Goal: Task Accomplishment & Management: Use online tool/utility

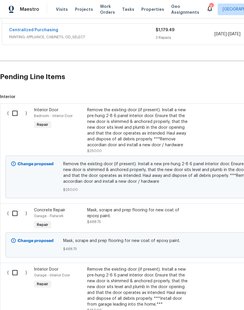
scroll to position [150, 0]
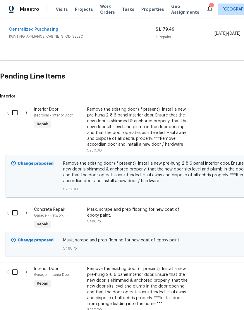
click at [154, 122] on div "Remove the existing door (if present). Install a new pre-hung 2-8 6 panel inter…" at bounding box center [138, 127] width 103 height 41
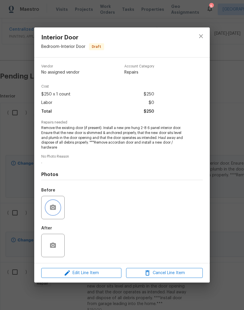
click at [53, 210] on icon "button" at bounding box center [53, 207] width 6 height 5
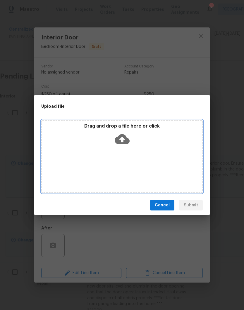
click at [120, 138] on icon at bounding box center [122, 139] width 15 height 10
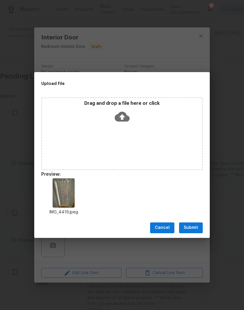
click at [65, 192] on img at bounding box center [64, 193] width 22 height 29
click at [66, 194] on img at bounding box center [64, 193] width 22 height 29
click at [196, 226] on span "Submit" at bounding box center [191, 227] width 14 height 7
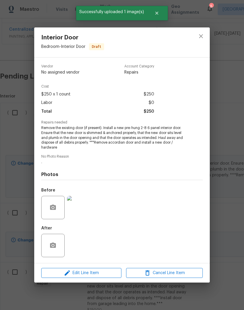
click at [70, 207] on img at bounding box center [78, 207] width 23 height 23
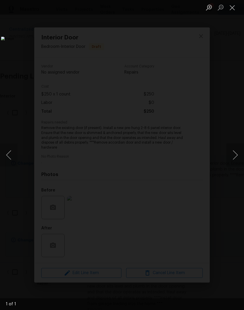
click at [233, 8] on button "Close lightbox" at bounding box center [232, 7] width 12 height 10
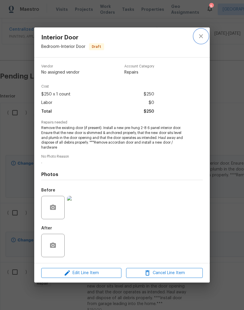
click at [197, 34] on icon "close" at bounding box center [200, 36] width 7 height 7
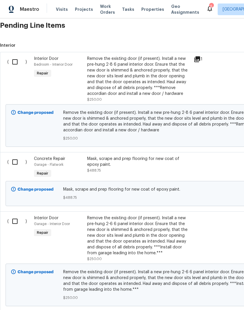
scroll to position [201, 0]
click at [156, 167] on div "Mask, scrape and prep flooring for new coat of epoxy paint." at bounding box center [138, 162] width 103 height 12
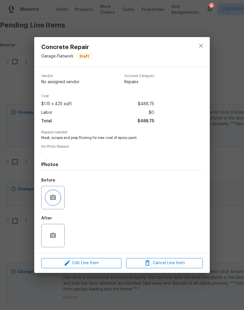
click at [53, 196] on icon "button" at bounding box center [52, 197] width 7 height 7
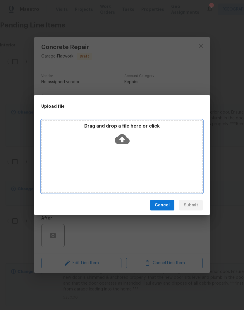
click at [122, 137] on icon at bounding box center [122, 139] width 15 height 10
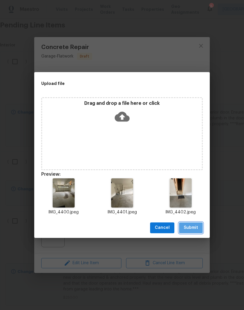
click at [194, 224] on span "Submit" at bounding box center [191, 227] width 14 height 7
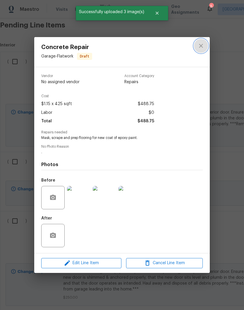
click at [203, 46] on icon "close" at bounding box center [200, 45] width 7 height 7
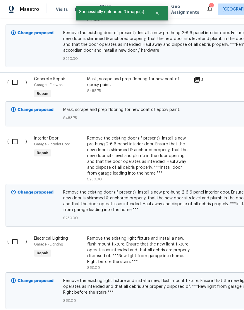
scroll to position [282, 1]
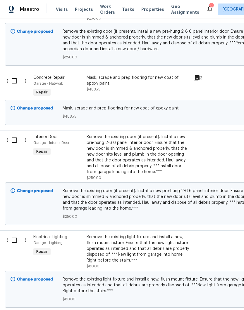
click at [153, 153] on div "Remove the existing door (if present). Install a new pre-hung 2-6 6 panel inter…" at bounding box center [138, 154] width 103 height 41
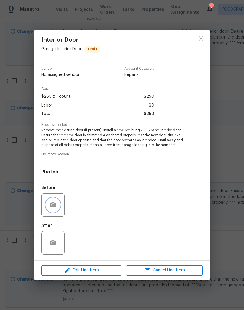
click at [54, 203] on icon "button" at bounding box center [52, 205] width 7 height 7
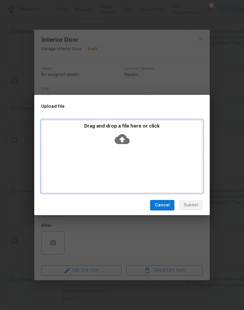
click at [125, 142] on icon at bounding box center [122, 139] width 15 height 10
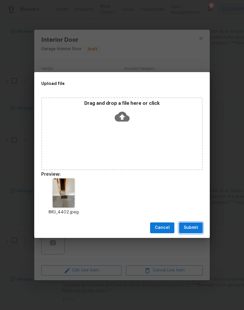
click at [192, 233] on button "Submit" at bounding box center [191, 228] width 24 height 11
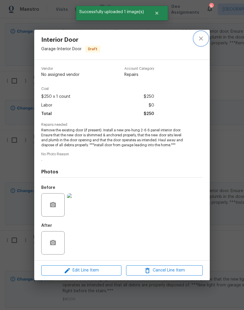
click at [205, 34] on button "close" at bounding box center [201, 39] width 14 height 14
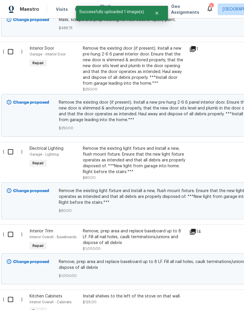
scroll to position [376, 6]
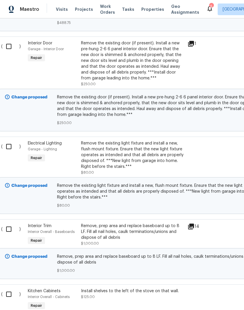
click at [176, 155] on div "Remove the existing light fixture and install a new, flush mount fixture. Ensur…" at bounding box center [132, 155] width 103 height 29
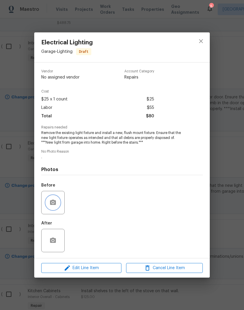
click at [57, 202] on button "button" at bounding box center [53, 203] width 14 height 14
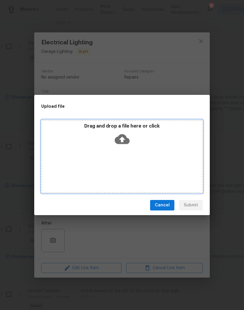
click at [118, 138] on icon at bounding box center [122, 139] width 15 height 10
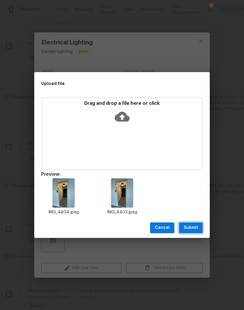
click at [194, 228] on span "Submit" at bounding box center [191, 227] width 14 height 7
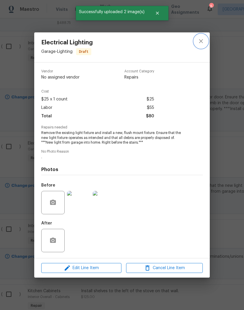
click at [203, 39] on icon "close" at bounding box center [200, 41] width 7 height 7
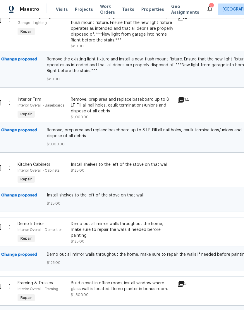
scroll to position [499, 7]
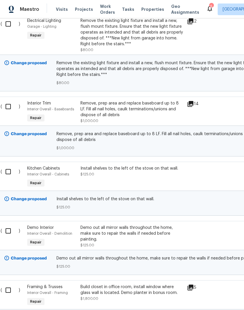
click at [179, 143] on span "Remove, prep area and replace baseboard up to 8 LF. Fill all nail holes, caulk …" at bounding box center [158, 137] width 204 height 12
click at [179, 145] on div "Remove, prep area and replace baseboard up to 8 LF. Fill all nail holes, caulk …" at bounding box center [158, 141] width 204 height 20
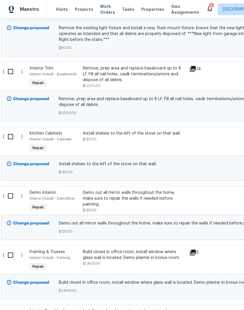
scroll to position [534, 4]
click at [38, 138] on div "Interior Overall - Cabinets" at bounding box center [55, 139] width 50 height 6
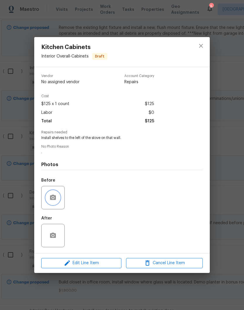
click at [56, 200] on icon "button" at bounding box center [53, 197] width 6 height 5
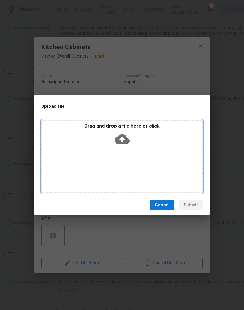
click at [122, 139] on icon at bounding box center [122, 139] width 15 height 15
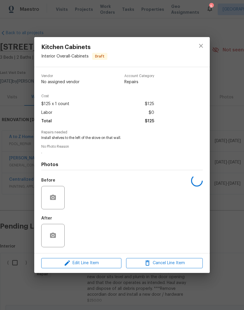
scroll to position [534, 4]
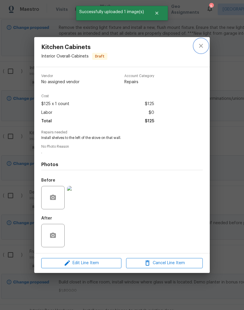
click at [202, 47] on icon "close" at bounding box center [200, 45] width 7 height 7
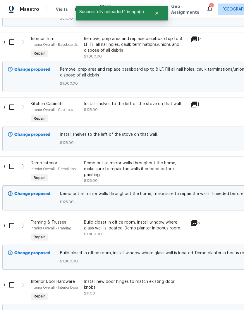
scroll to position [566, 3]
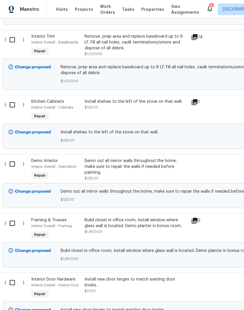
click at [172, 167] on div "Demo out all mirror walls throughout the home, make sure to repair the walls if…" at bounding box center [135, 167] width 103 height 18
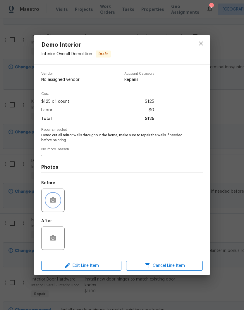
click at [55, 194] on button "button" at bounding box center [53, 201] width 14 height 14
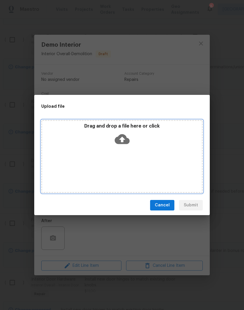
click at [123, 138] on icon at bounding box center [122, 139] width 15 height 15
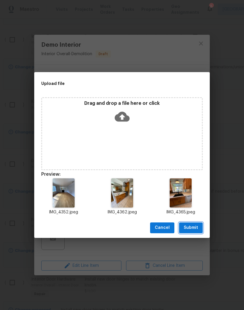
click at [192, 228] on span "Submit" at bounding box center [191, 227] width 14 height 7
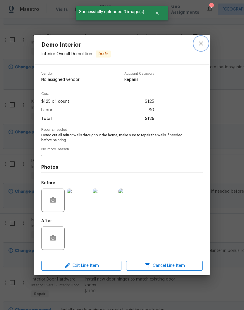
click at [203, 41] on icon "close" at bounding box center [200, 43] width 7 height 7
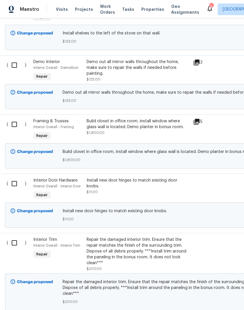
scroll to position [669, 1]
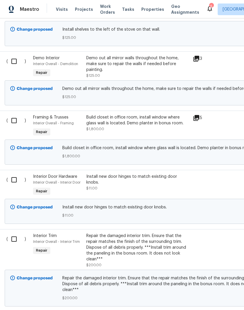
click at [164, 184] on div "Install new door hinges to match existing door knobs. $11.00" at bounding box center [137, 183] width 103 height 18
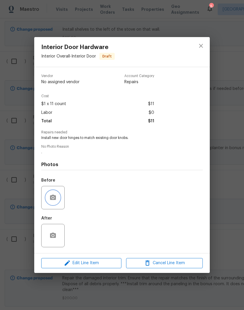
click at [50, 196] on icon "button" at bounding box center [52, 197] width 7 height 7
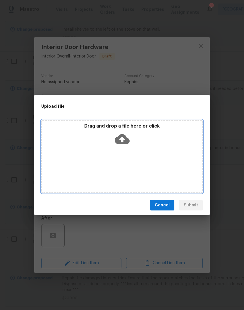
click at [124, 140] on icon at bounding box center [122, 139] width 15 height 10
click at [123, 142] on icon at bounding box center [122, 139] width 15 height 15
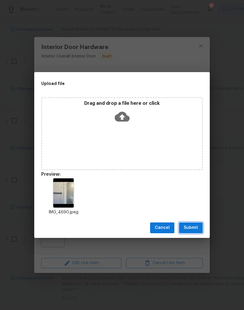
click at [194, 225] on span "Submit" at bounding box center [191, 227] width 14 height 7
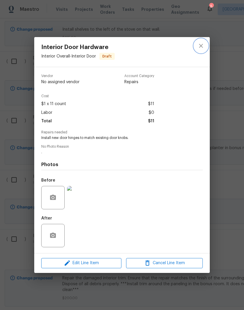
click at [204, 45] on icon "close" at bounding box center [200, 45] width 7 height 7
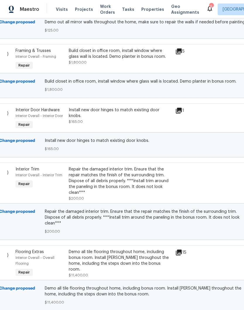
scroll to position [736, 18]
click at [147, 185] on div "Repair the damaged interior trim. Ensure that the repair matches the finish of …" at bounding box center [120, 180] width 103 height 29
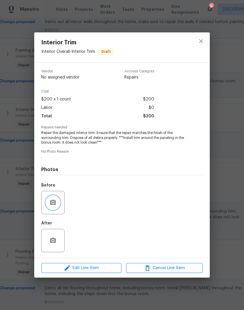
click at [55, 199] on button "button" at bounding box center [53, 203] width 14 height 14
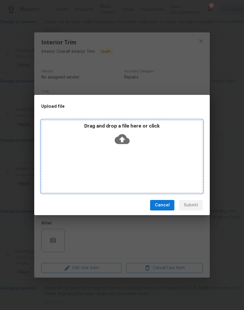
click at [121, 136] on icon at bounding box center [122, 139] width 15 height 10
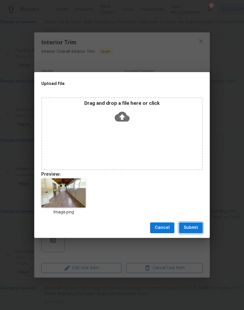
click at [194, 227] on span "Submit" at bounding box center [191, 227] width 14 height 7
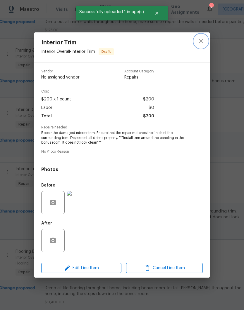
click at [204, 42] on icon "close" at bounding box center [200, 41] width 7 height 7
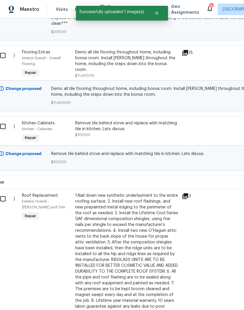
scroll to position [937, 14]
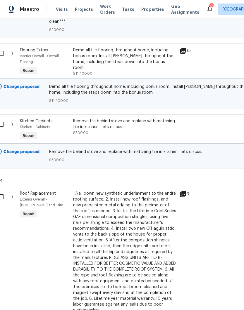
click at [123, 127] on div "Remove tile behind stove and replace with matching tile in kitchen. Lets discus." at bounding box center [124, 124] width 103 height 12
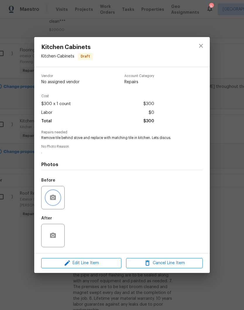
click at [54, 198] on icon "button" at bounding box center [52, 197] width 7 height 7
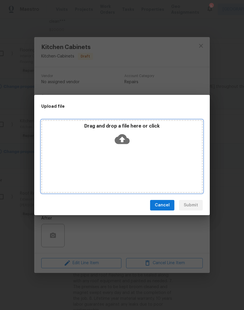
click at [125, 135] on icon at bounding box center [122, 139] width 15 height 15
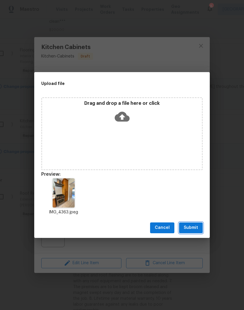
click at [193, 229] on span "Submit" at bounding box center [191, 227] width 14 height 7
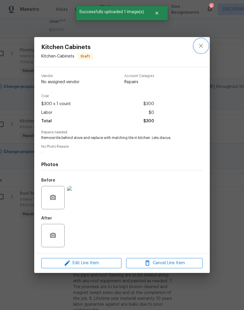
click at [203, 43] on icon "close" at bounding box center [200, 45] width 7 height 7
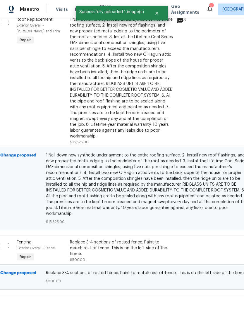
scroll to position [1111, 17]
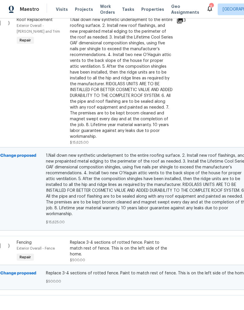
click at [166, 247] on div "Replace 3-4 sections of rotted fence. Paint to match rest of fence. This is on …" at bounding box center [121, 249] width 103 height 18
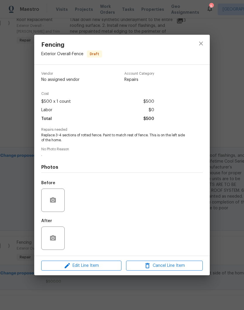
click at [56, 194] on div at bounding box center [52, 200] width 23 height 23
click at [54, 201] on icon "button" at bounding box center [53, 200] width 6 height 5
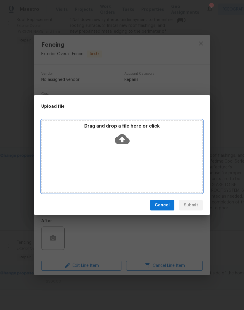
click at [121, 136] on icon at bounding box center [122, 139] width 15 height 10
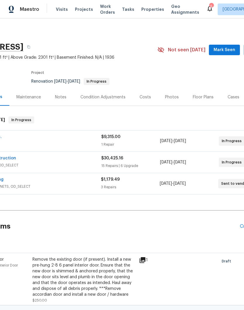
scroll to position [0, 55]
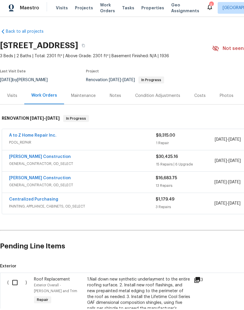
scroll to position [1, 0]
